Goal: Find specific page/section: Find specific page/section

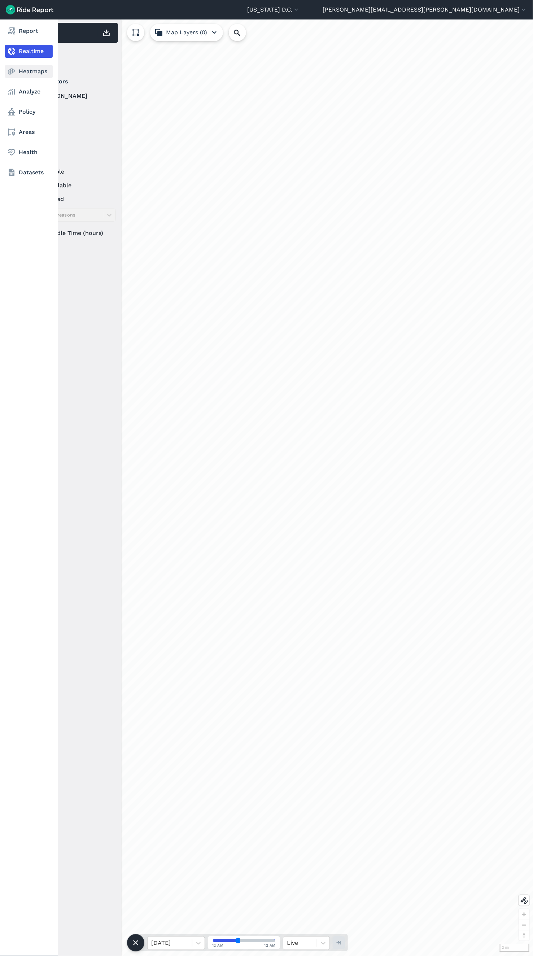
click at [31, 75] on link "Heatmaps" at bounding box center [29, 71] width 48 height 13
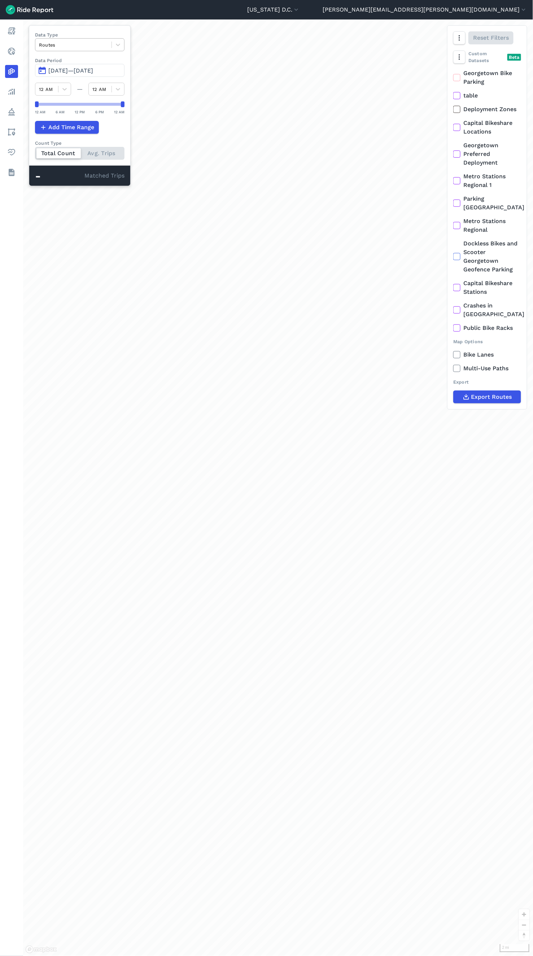
click at [96, 45] on div at bounding box center [73, 45] width 69 height 8
click at [70, 89] on div "Curb Events" at bounding box center [79, 87] width 89 height 13
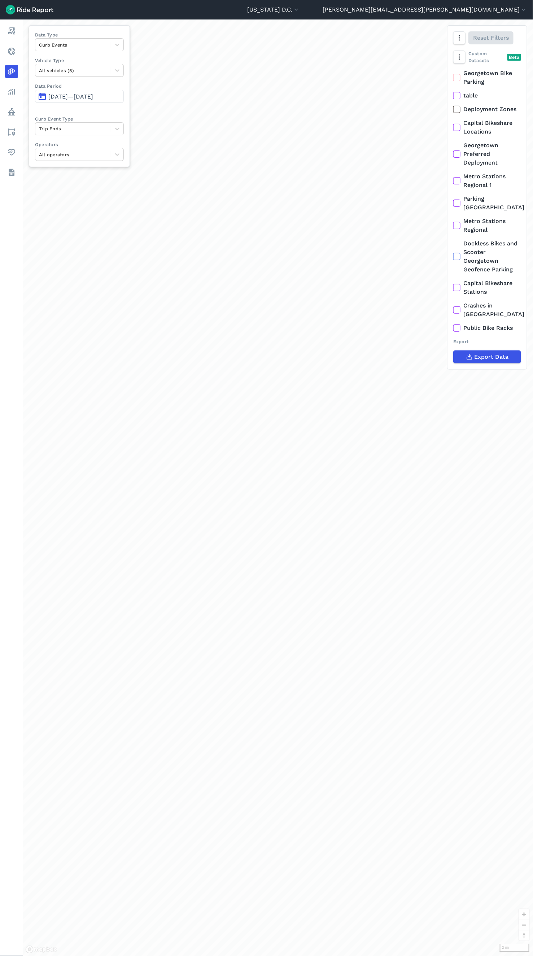
click at [67, 93] on button "[DATE]—[DATE]" at bounding box center [79, 96] width 89 height 13
click at [67, 99] on span "[DATE]—[DATE]" at bounding box center [70, 96] width 45 height 7
click at [83, 98] on span "[DATE]—[DATE]" at bounding box center [70, 96] width 45 height 7
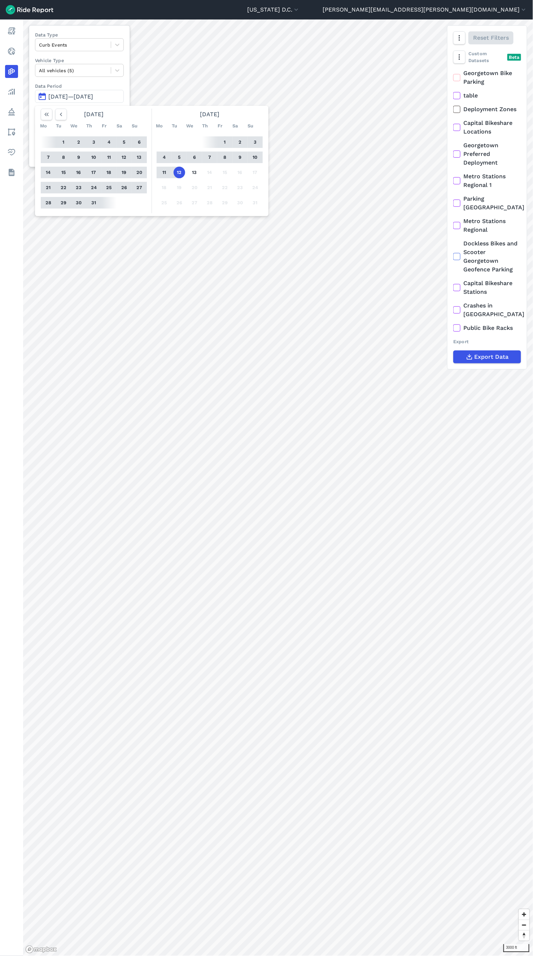
click at [225, 142] on button "1" at bounding box center [225, 142] width 12 height 12
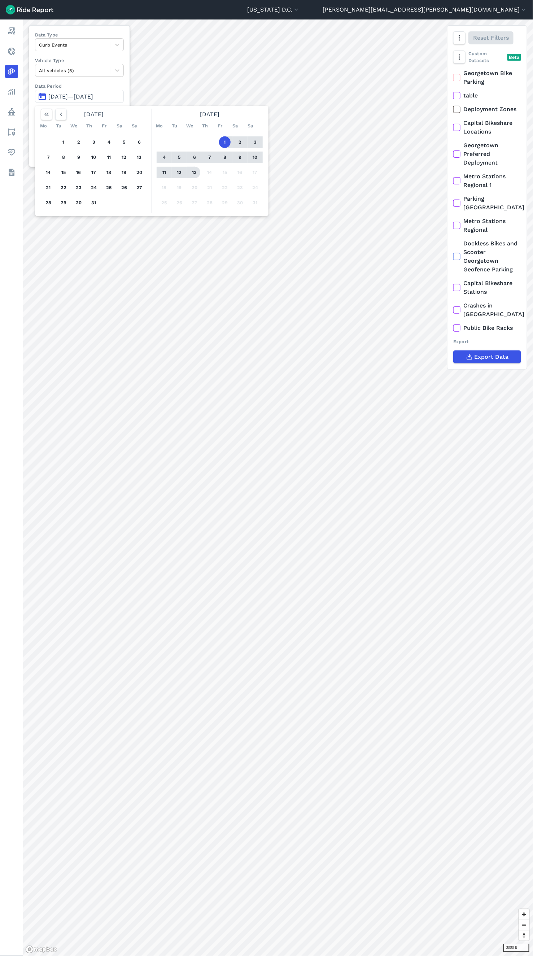
click at [196, 171] on button "13" at bounding box center [195, 173] width 12 height 12
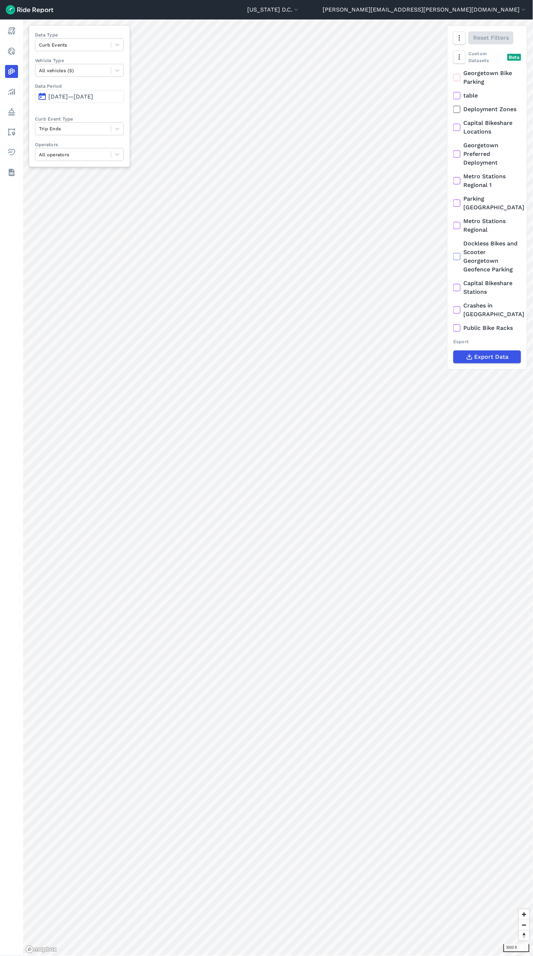
click at [86, 103] on button "[DATE]—[DATE]" at bounding box center [79, 96] width 89 height 13
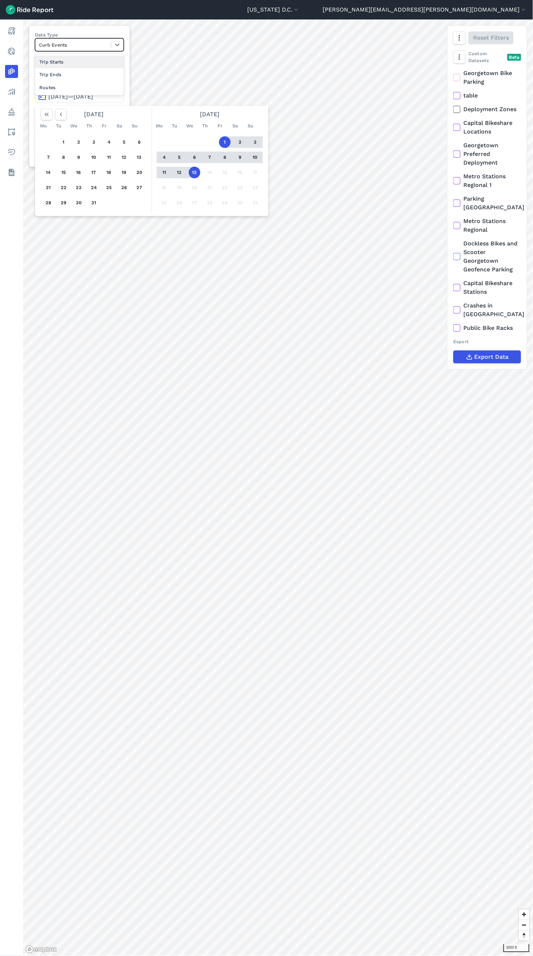
click at [77, 50] on div "Curb Events" at bounding box center [72, 44] width 75 height 11
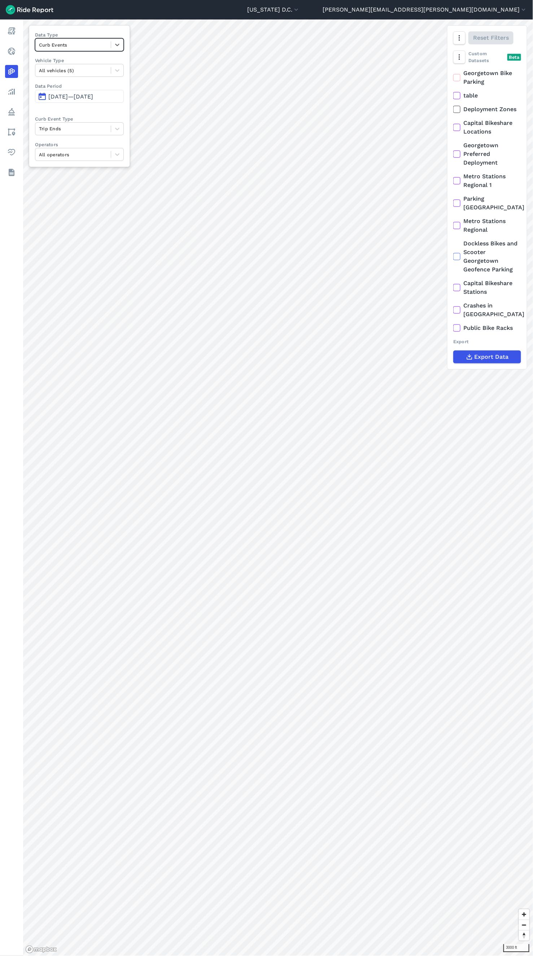
click at [79, 41] on div at bounding box center [73, 45] width 68 height 8
click at [111, 123] on div "Trip Ends" at bounding box center [79, 128] width 89 height 13
click at [81, 161] on div "Deployments" at bounding box center [79, 158] width 89 height 13
